Goal: Task Accomplishment & Management: Use online tool/utility

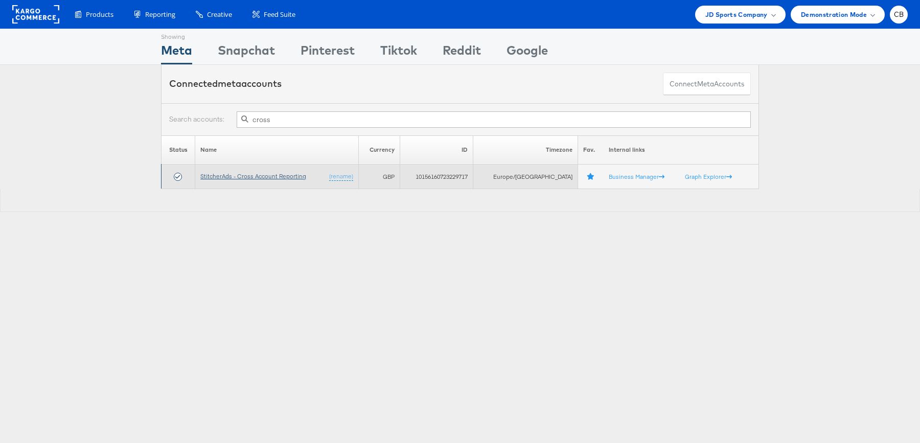
type input "cross"
click at [251, 175] on link "StitcherAds - Cross Account Reporting" at bounding box center [253, 176] width 106 height 8
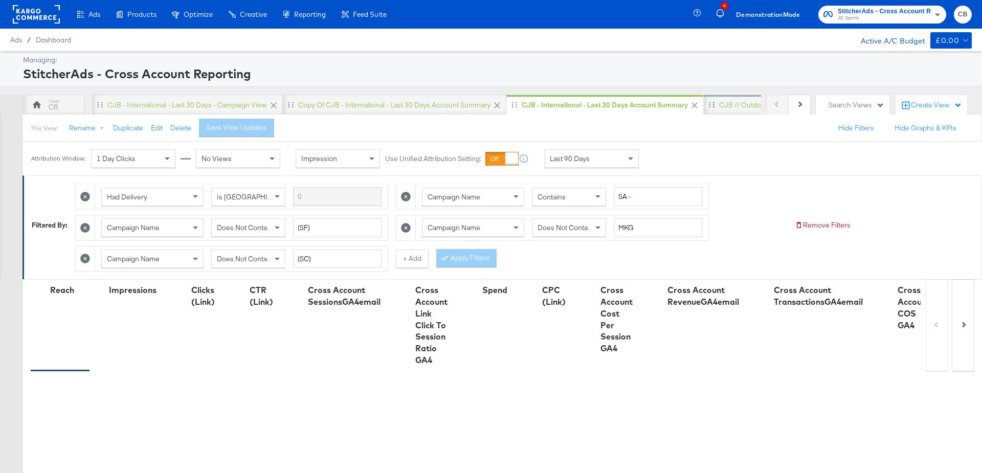
click at [734, 101] on div "CJB // Outdoors" at bounding box center [745, 105] width 52 height 10
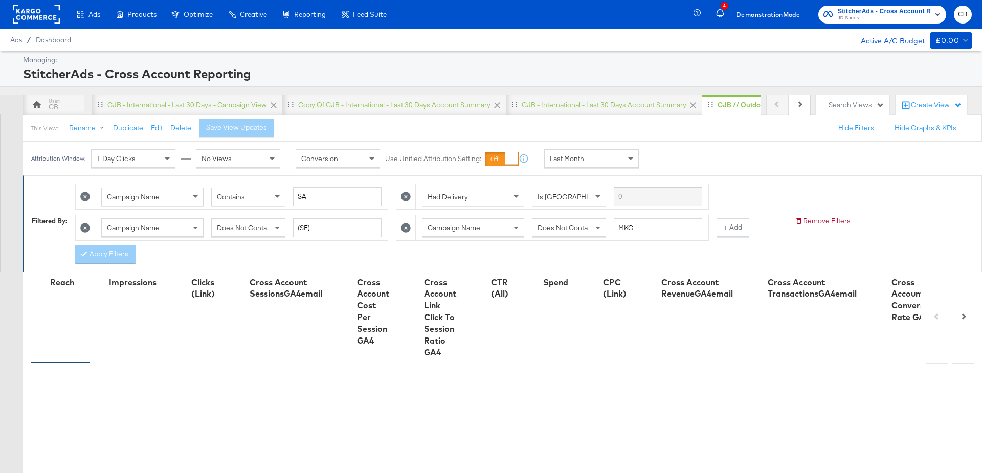
click at [618, 160] on div "Last Month" at bounding box center [592, 158] width 94 height 17
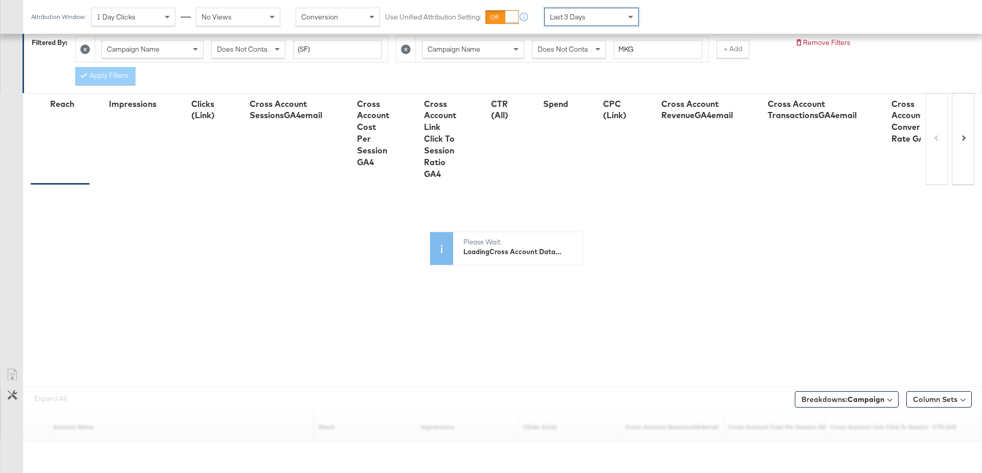
scroll to position [267, 0]
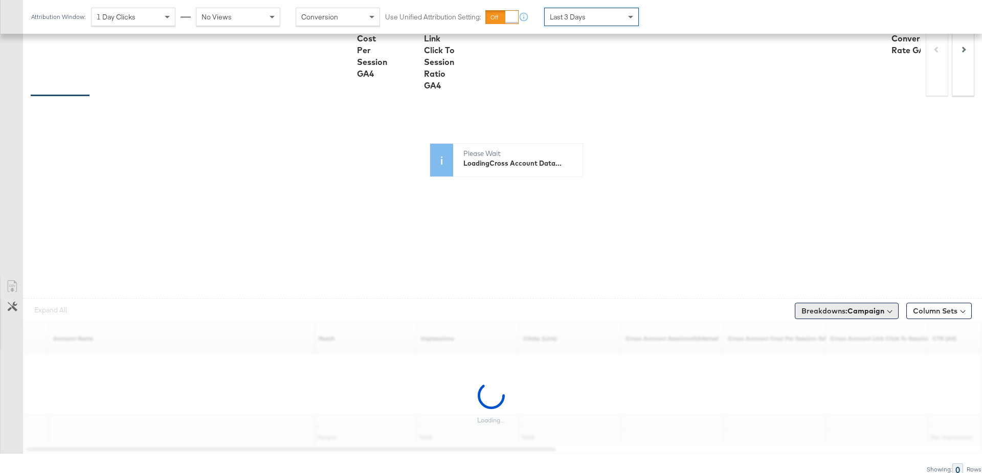
click at [874, 307] on b "Campaign" at bounding box center [865, 310] width 37 height 9
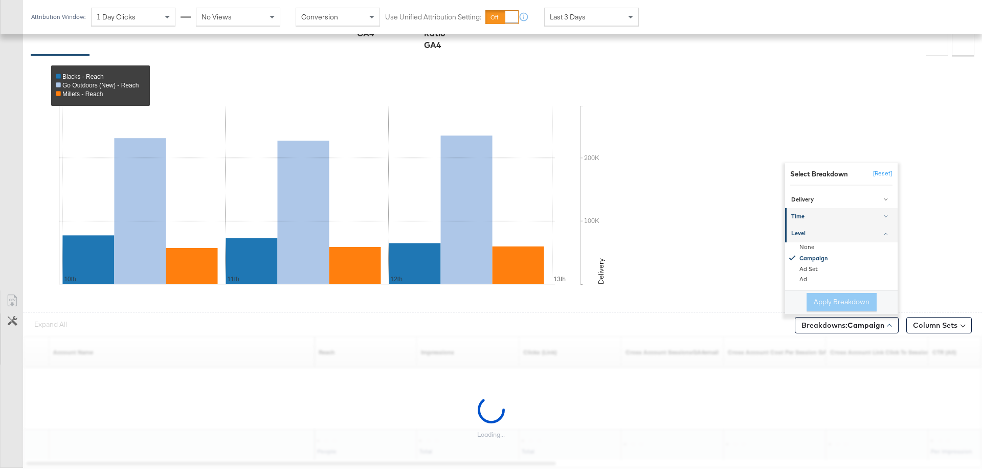
scroll to position [311, 0]
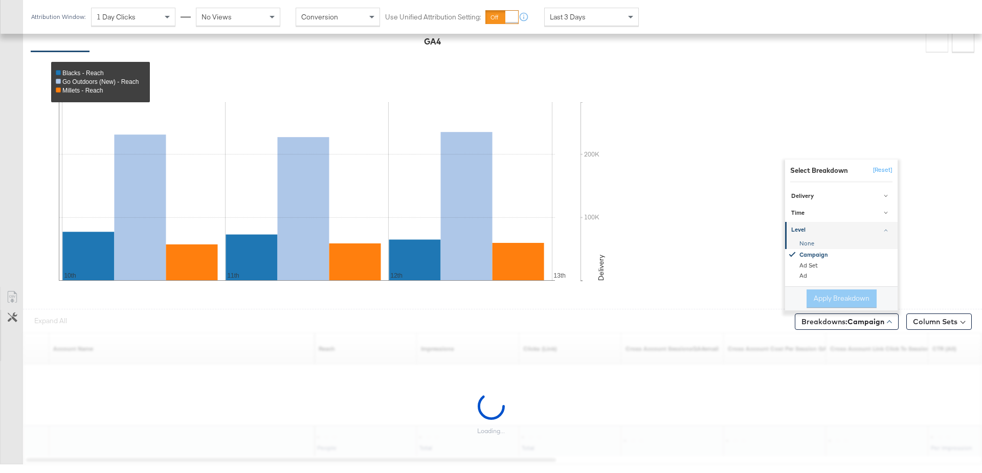
click at [809, 241] on div "None" at bounding box center [841, 244] width 111 height 10
click at [838, 292] on button "Apply Breakdown" at bounding box center [841, 298] width 70 height 18
